Goal: Connect with others: Connect with others

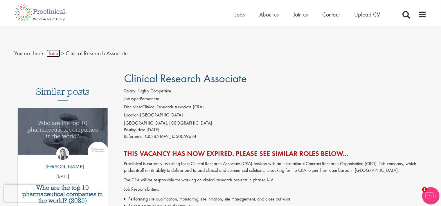
click at [55, 53] on link "Home" at bounding box center [53, 54] width 14 height 8
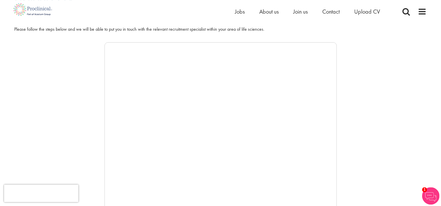
scroll to position [75, 0]
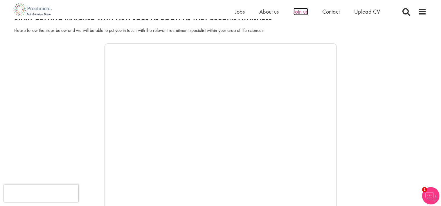
click at [298, 10] on span "Join us" at bounding box center [300, 12] width 15 height 8
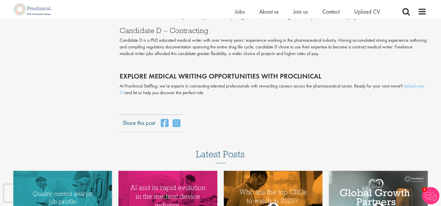
scroll to position [1163, 0]
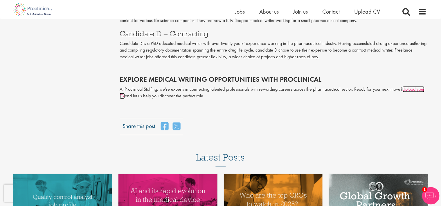
click at [410, 90] on link "Upload your CV" at bounding box center [272, 92] width 305 height 13
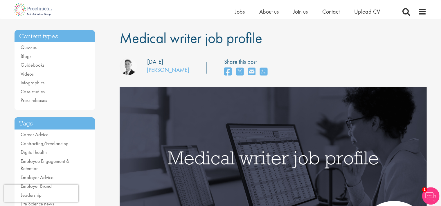
scroll to position [30, 0]
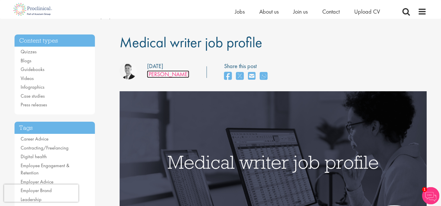
click at [157, 75] on link "[PERSON_NAME]" at bounding box center [168, 75] width 42 height 8
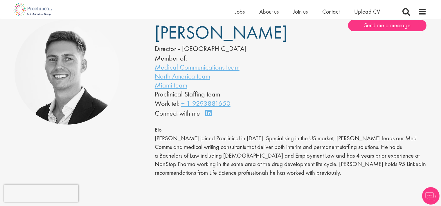
scroll to position [69, 0]
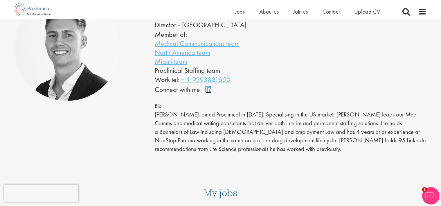
click at [208, 92] on link "Connect on LinkedIn" at bounding box center [210, 92] width 10 height 0
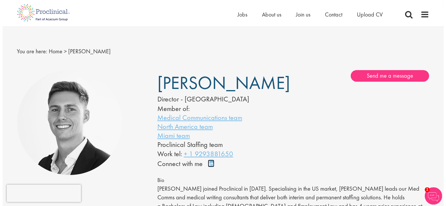
scroll to position [0, 0]
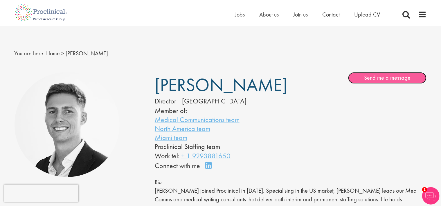
click at [382, 78] on link "Send me a message" at bounding box center [387, 78] width 78 height 12
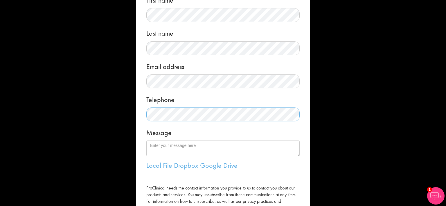
scroll to position [63, 0]
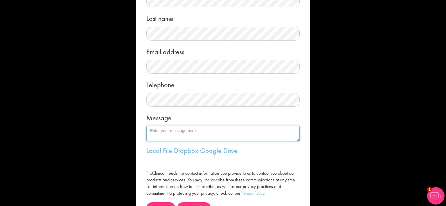
click at [193, 131] on textarea "Message" at bounding box center [222, 134] width 153 height 16
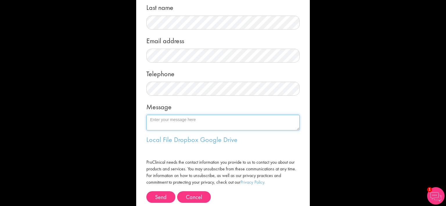
scroll to position [77, 0]
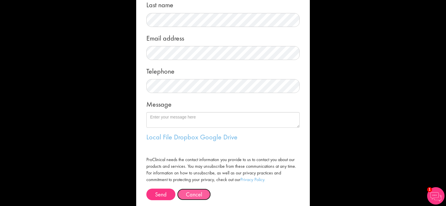
click at [192, 195] on button "Cancel" at bounding box center [194, 195] width 34 height 12
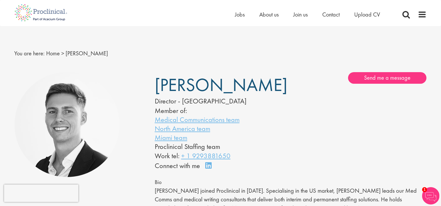
click at [376, 85] on div "George Watson Director - North America Member of: Medical Communications team N…" at bounding box center [290, 121] width 281 height 99
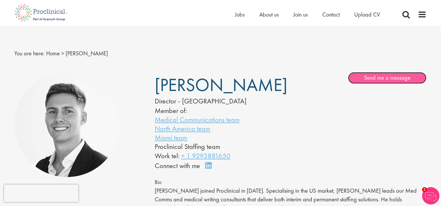
click at [385, 77] on link "Send me a message" at bounding box center [387, 78] width 78 height 12
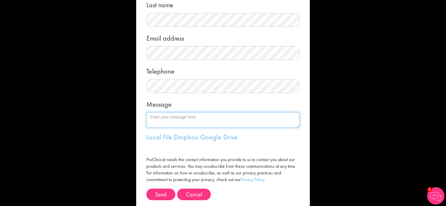
click at [174, 120] on textarea "Message" at bounding box center [222, 120] width 153 height 16
paste textarea "Hi [Recruiter’s Name], I hold a PhD in Molecular and Cellular Biology with inte…"
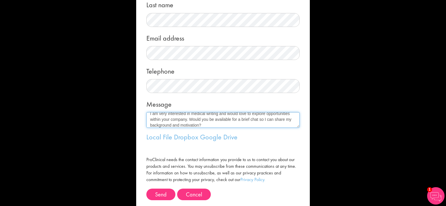
scroll to position [0, 0]
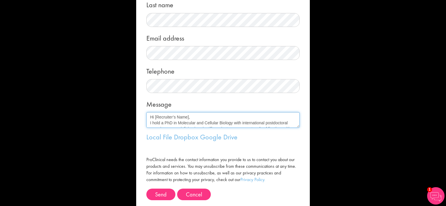
drag, startPoint x: 153, startPoint y: 117, endPoint x: 186, endPoint y: 119, distance: 33.7
click at [186, 119] on textarea "Hi [Recruiter’s Name], I hold a PhD in Molecular and Cellular Biology with inte…" at bounding box center [222, 120] width 153 height 16
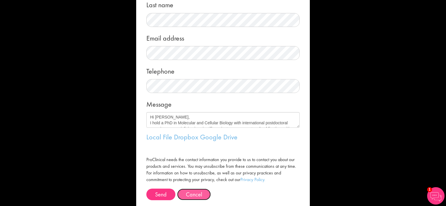
click at [183, 195] on button "Cancel" at bounding box center [194, 195] width 34 height 12
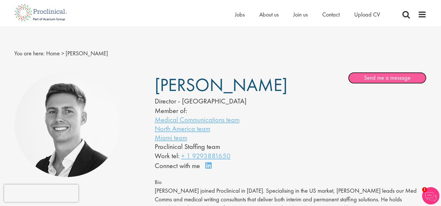
click at [381, 83] on link "Send me a message" at bounding box center [387, 78] width 78 height 12
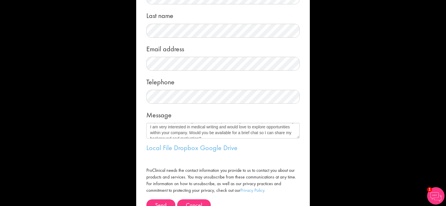
scroll to position [19, 0]
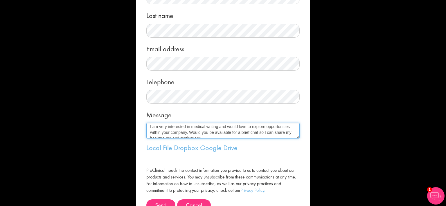
click at [209, 134] on textarea "Hi George, I hold a PhD in Molecular and Cellular Biology with international po…" at bounding box center [222, 131] width 153 height 16
click at [271, 135] on textarea "Hi George, I hold a PhD in Molecular and Cellular Biology with international po…" at bounding box center [222, 131] width 153 height 16
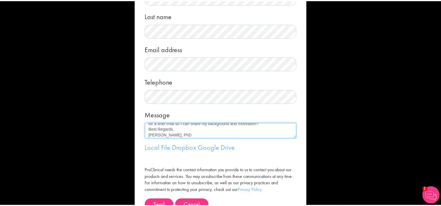
scroll to position [93, 0]
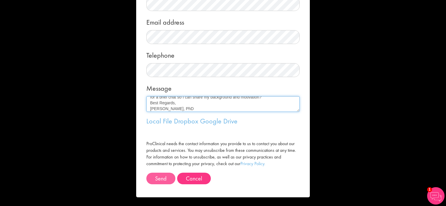
type textarea "Hi George, I hold a PhD in Molecular and Cellular Biology with international po…"
click at [156, 180] on button "Send" at bounding box center [160, 179] width 29 height 12
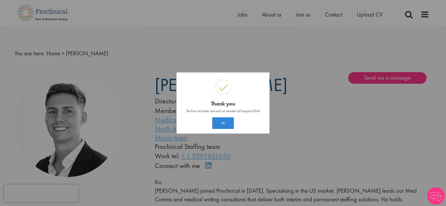
click at [226, 124] on button "OK" at bounding box center [222, 124] width 21 height 12
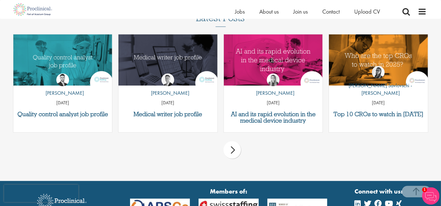
scroll to position [894, 0]
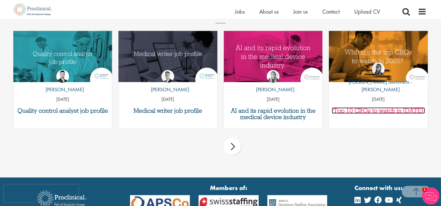
click at [373, 109] on h3 "Top 10 CROs to watch in [DATE]" at bounding box center [378, 110] width 93 height 6
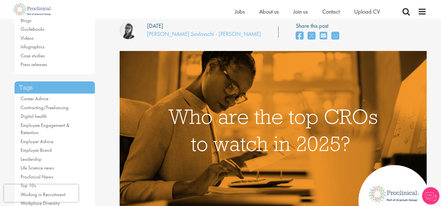
scroll to position [71, 0]
click at [320, 37] on icon "share on email" at bounding box center [324, 35] width 8 height 9
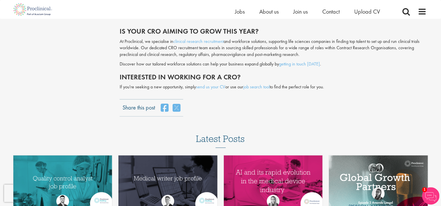
scroll to position [1445, 0]
click at [262, 84] on link "job search tool" at bounding box center [256, 87] width 26 height 6
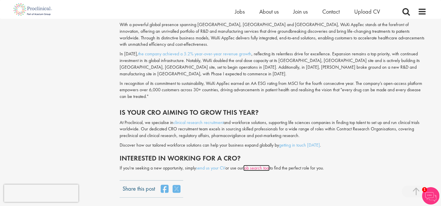
scroll to position [1364, 0]
click at [430, 196] on img at bounding box center [430, 196] width 17 height 17
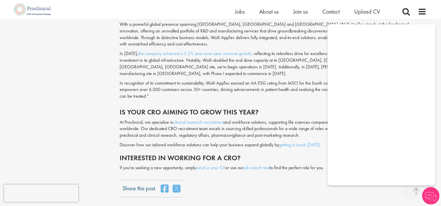
click at [215, 165] on link "send us your CV" at bounding box center [210, 168] width 29 height 6
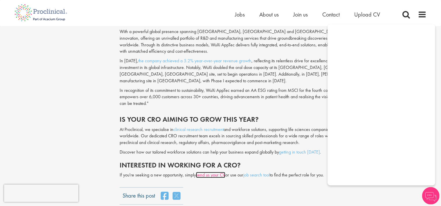
scroll to position [0, 0]
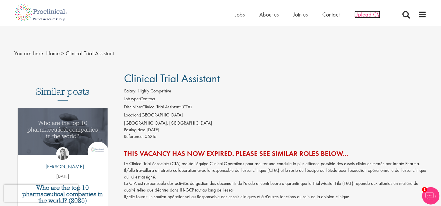
click at [361, 15] on span "Upload CV" at bounding box center [367, 15] width 26 height 8
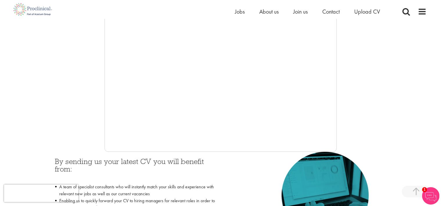
scroll to position [138, 0]
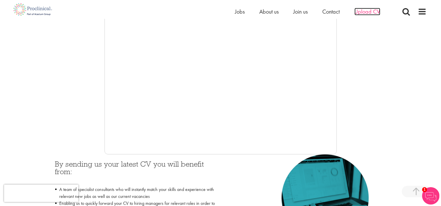
click at [365, 11] on span "Upload CV" at bounding box center [367, 12] width 26 height 8
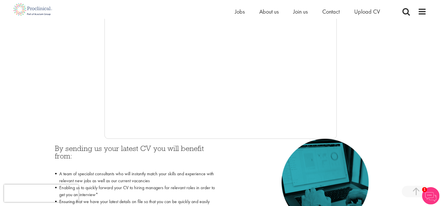
scroll to position [112, 0]
